Goal: Find specific page/section: Find specific page/section

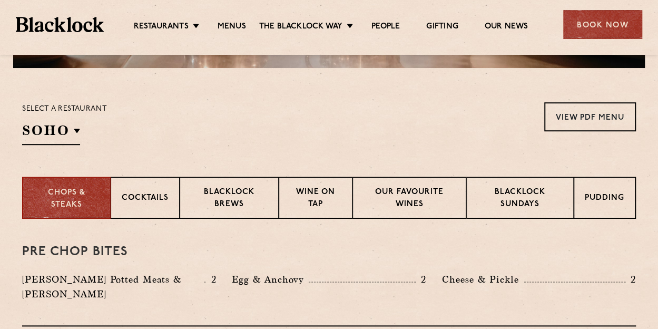
scroll to position [348, 0]
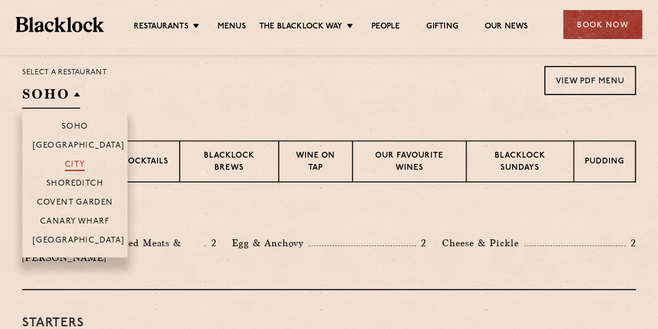
click at [74, 169] on p "City" at bounding box center [75, 165] width 21 height 11
click at [81, 169] on p "City" at bounding box center [75, 165] width 21 height 11
click at [79, 166] on p "City" at bounding box center [75, 165] width 21 height 11
click at [79, 162] on p "City" at bounding box center [75, 165] width 21 height 11
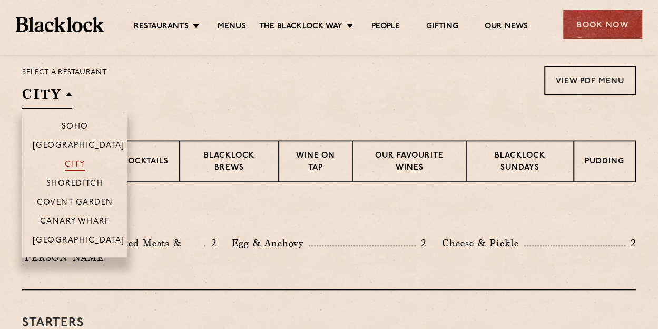
click at [79, 162] on p "City" at bounding box center [75, 165] width 21 height 11
click at [75, 165] on p "City" at bounding box center [75, 165] width 21 height 11
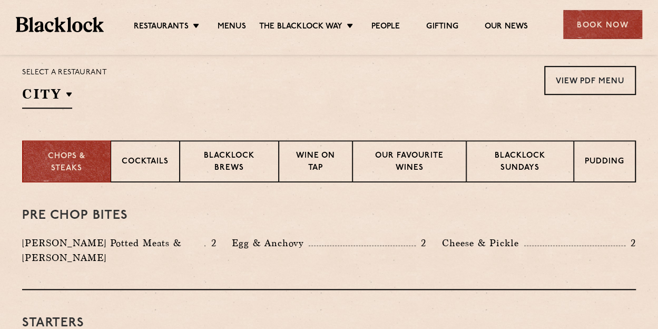
click at [269, 101] on div "Select a restaurant City [GEOGRAPHIC_DATA] [GEOGRAPHIC_DATA] [GEOGRAPHIC_DATA] …" at bounding box center [329, 87] width 614 height 43
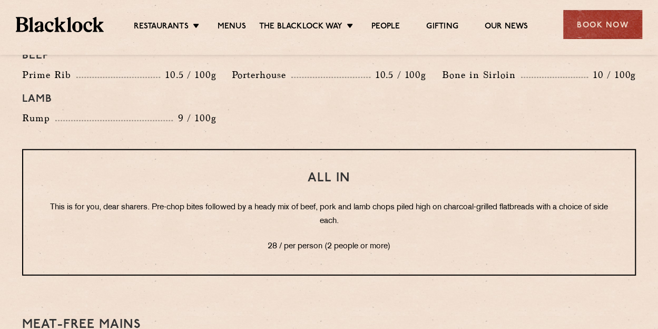
scroll to position [1271, 0]
